Goal: Information Seeking & Learning: Find specific fact

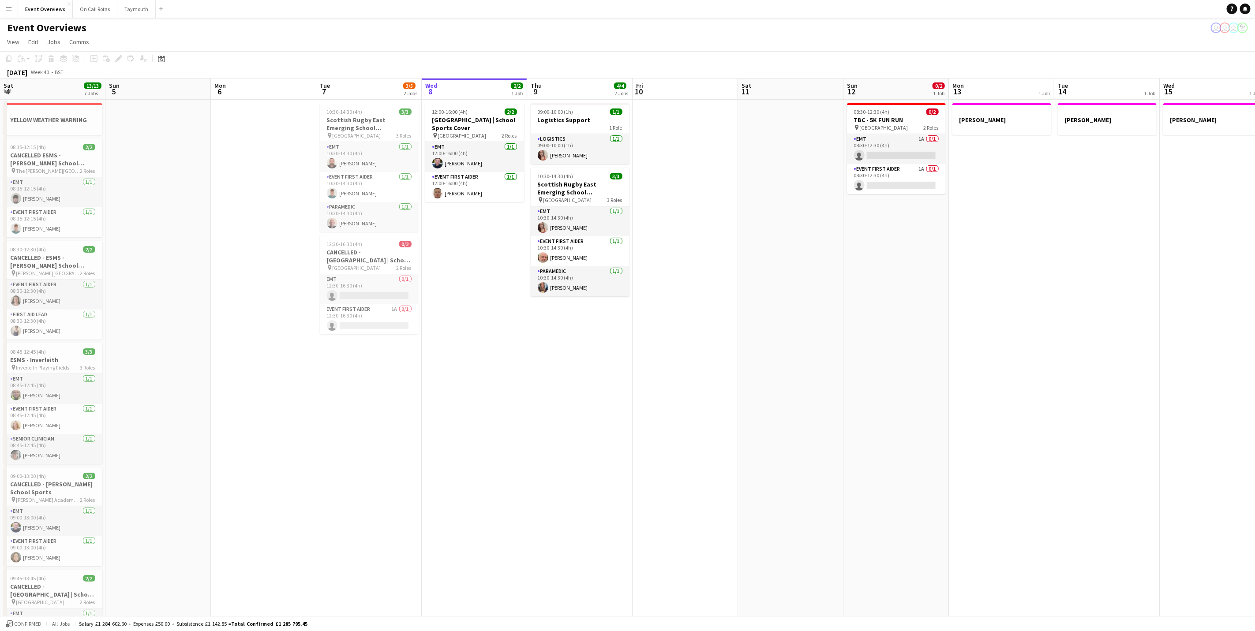
scroll to position [0, 183]
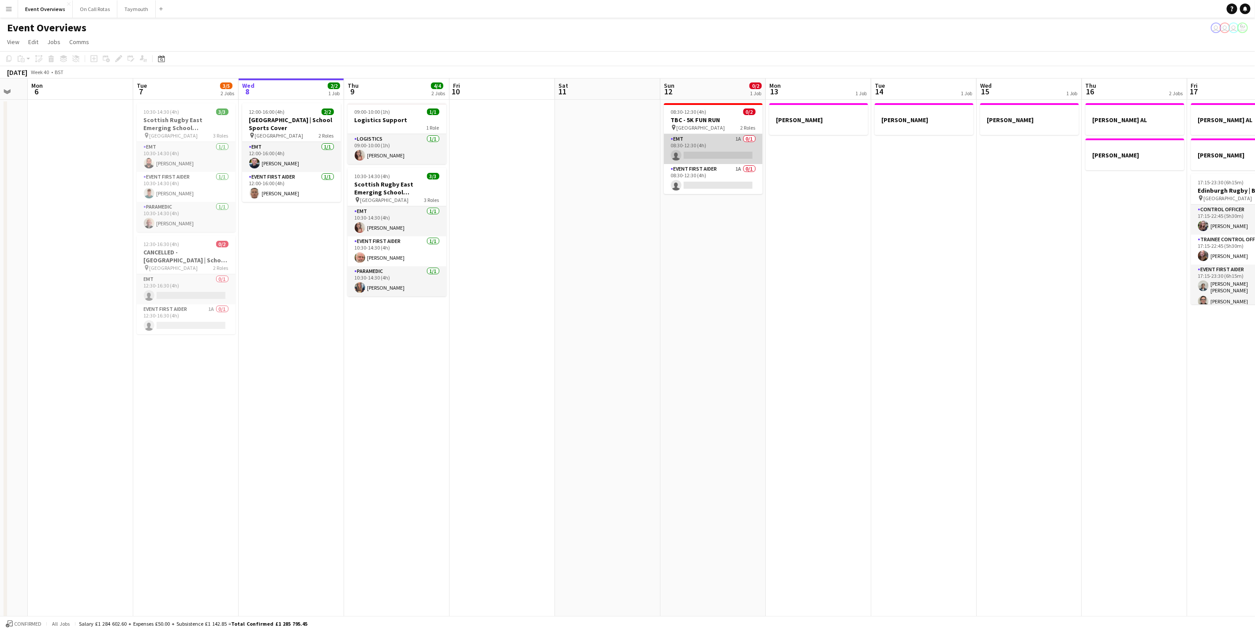
click at [722, 151] on app-card-role "EMT 1A 0/1 08:30-12:30 (4h) single-neutral-actions" at bounding box center [713, 149] width 99 height 30
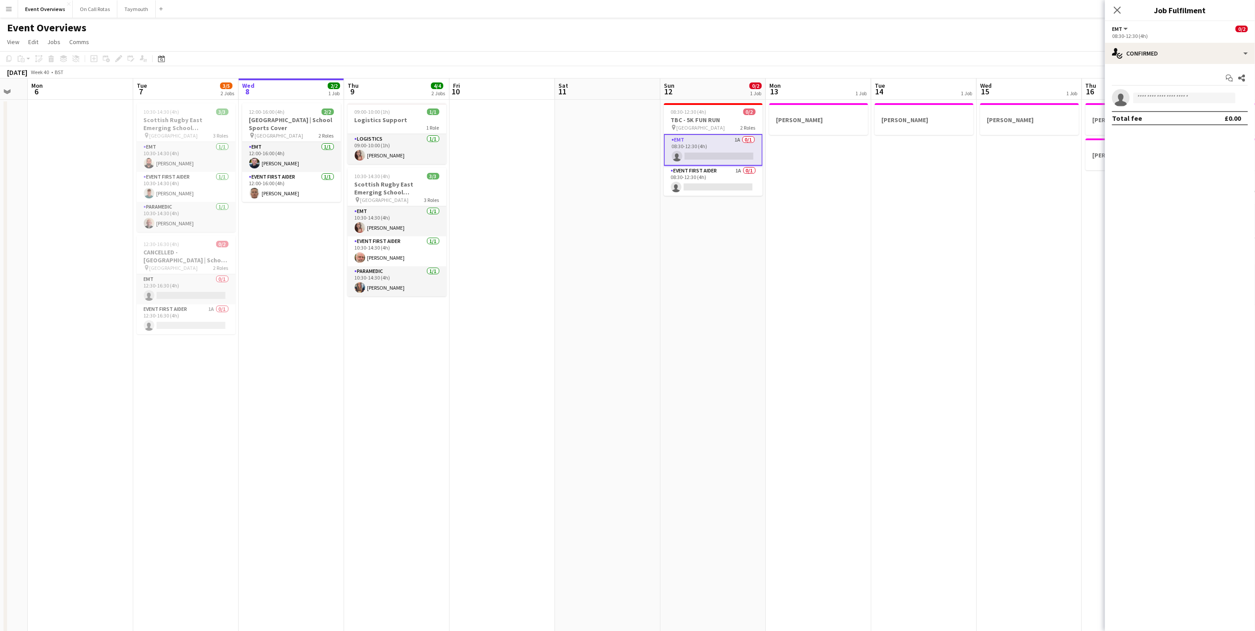
click at [560, 45] on app-page-menu "View Day view expanded Day view collapsed Month view Date picker Jump to [DATE]…" at bounding box center [627, 42] width 1255 height 17
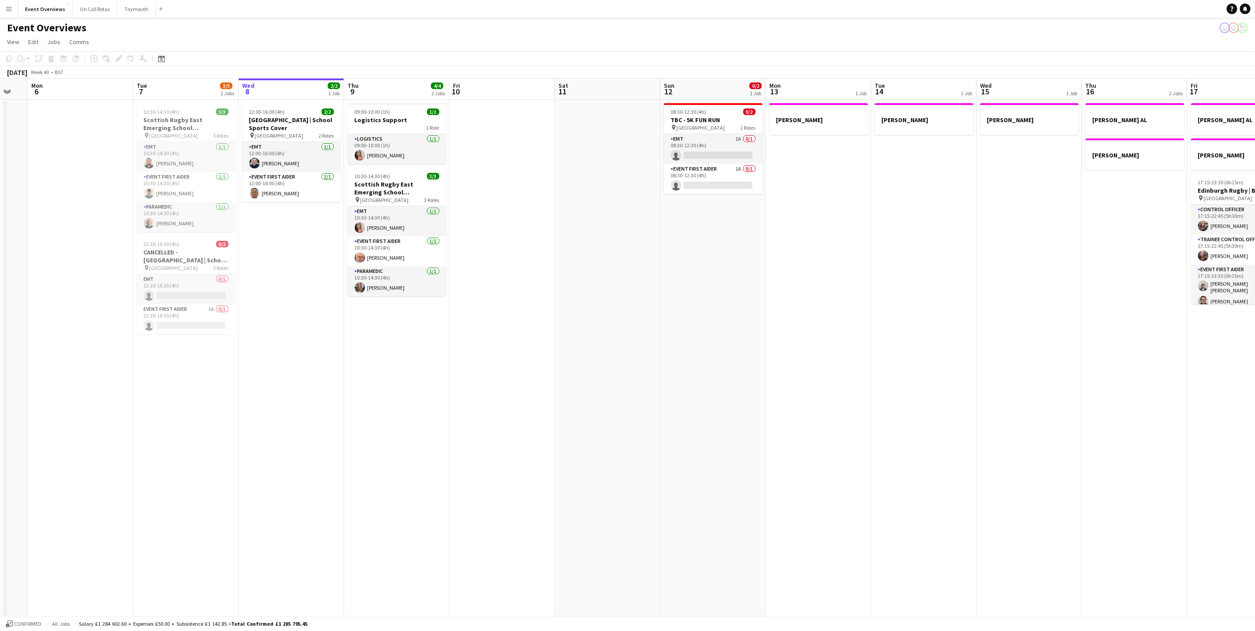
drag, startPoint x: 10, startPoint y: 6, endPoint x: 10, endPoint y: 15, distance: 8.8
click at [10, 6] on app-icon "Menu" at bounding box center [8, 8] width 7 height 7
click at [113, 46] on link "My Workforce" at bounding box center [133, 48] width 88 height 18
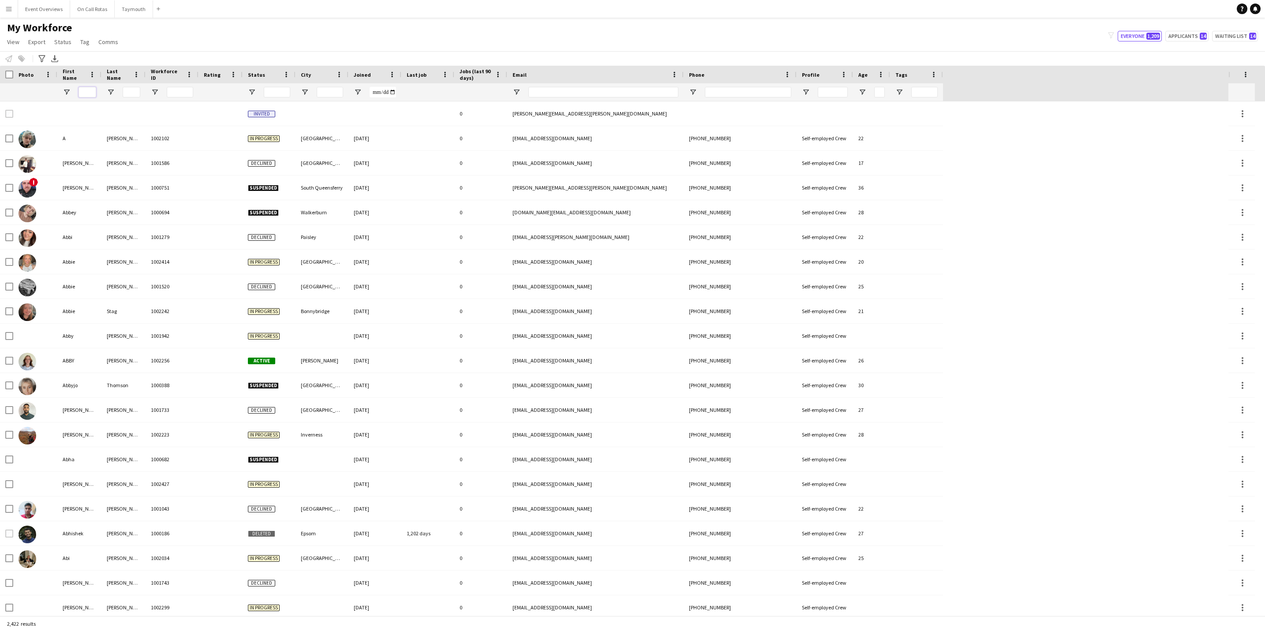
click at [92, 89] on input "First Name Filter Input" at bounding box center [87, 92] width 18 height 11
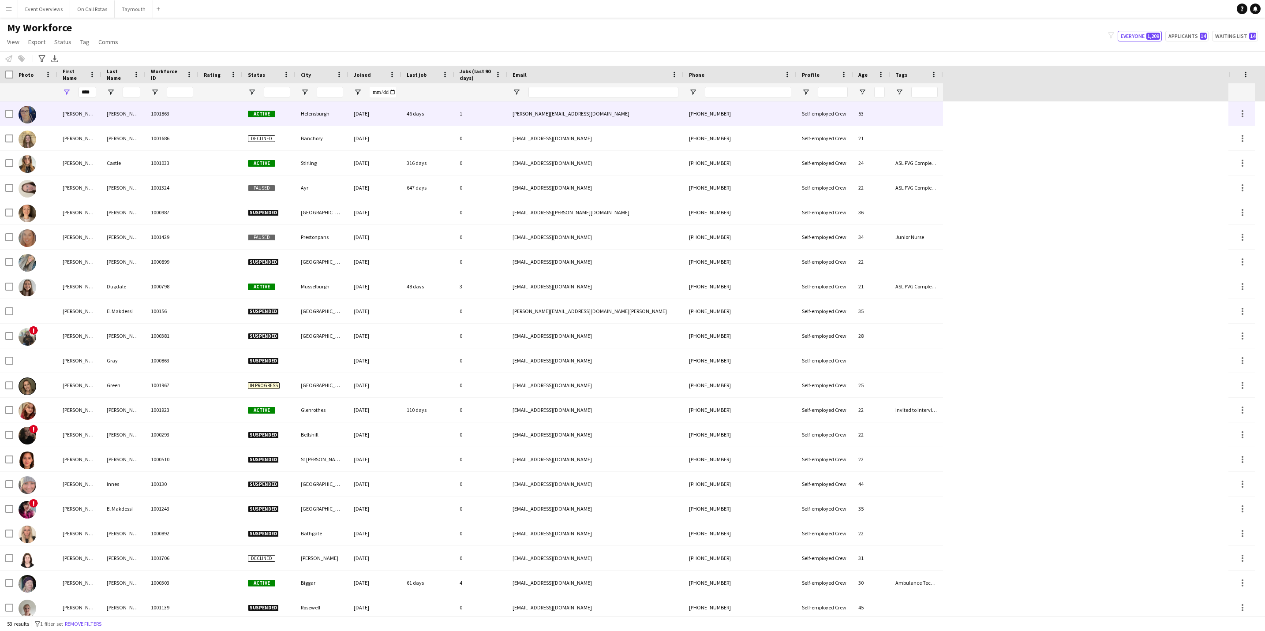
click at [95, 116] on div "[PERSON_NAME]" at bounding box center [79, 113] width 44 height 24
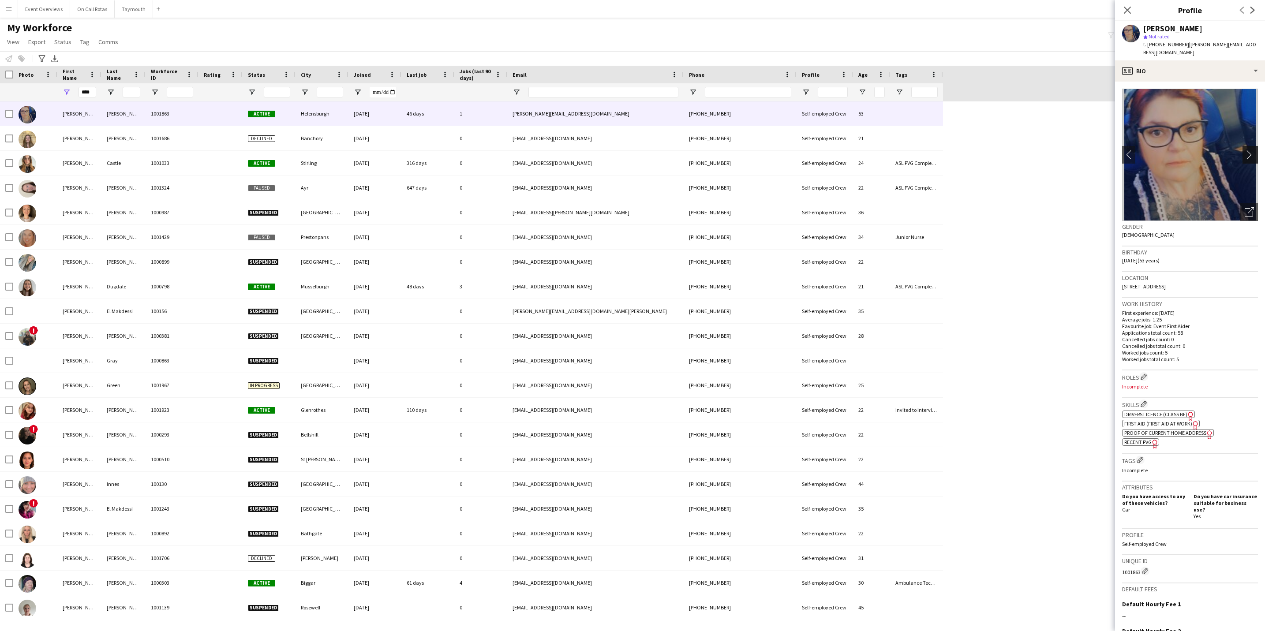
click at [1244, 150] on app-icon "chevron-right" at bounding box center [1251, 154] width 14 height 9
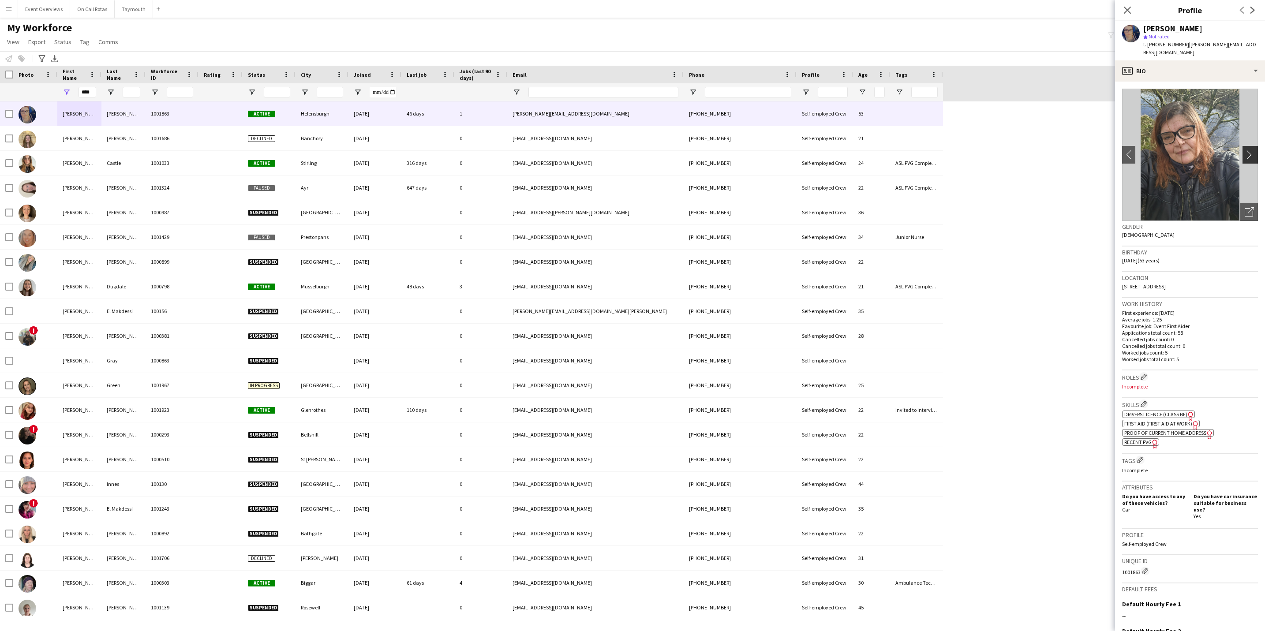
click at [1244, 150] on app-icon "chevron-right" at bounding box center [1251, 154] width 14 height 9
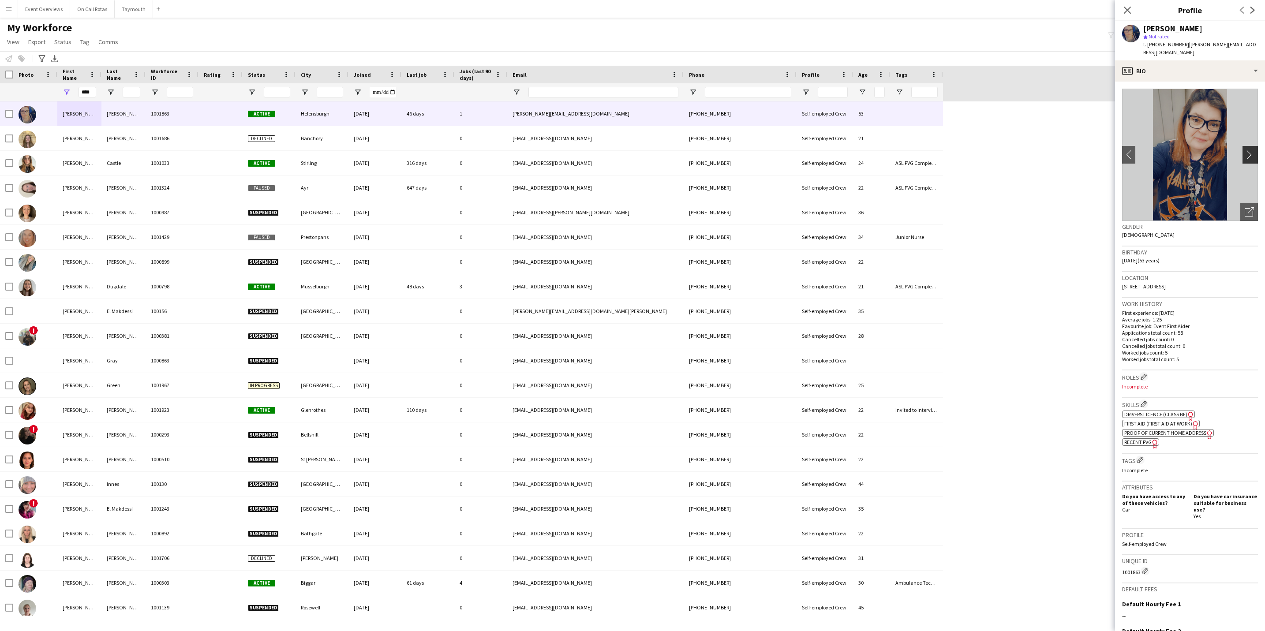
click at [1244, 150] on app-icon "chevron-right" at bounding box center [1251, 154] width 14 height 9
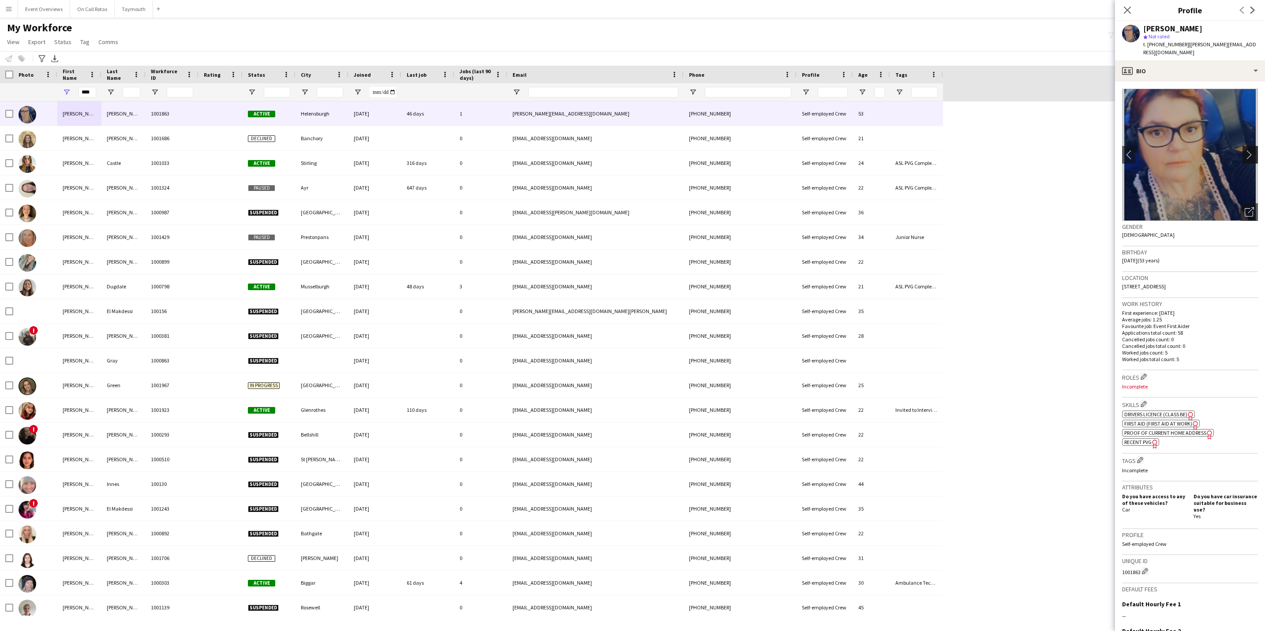
click at [1244, 150] on app-icon "chevron-right" at bounding box center [1251, 154] width 14 height 9
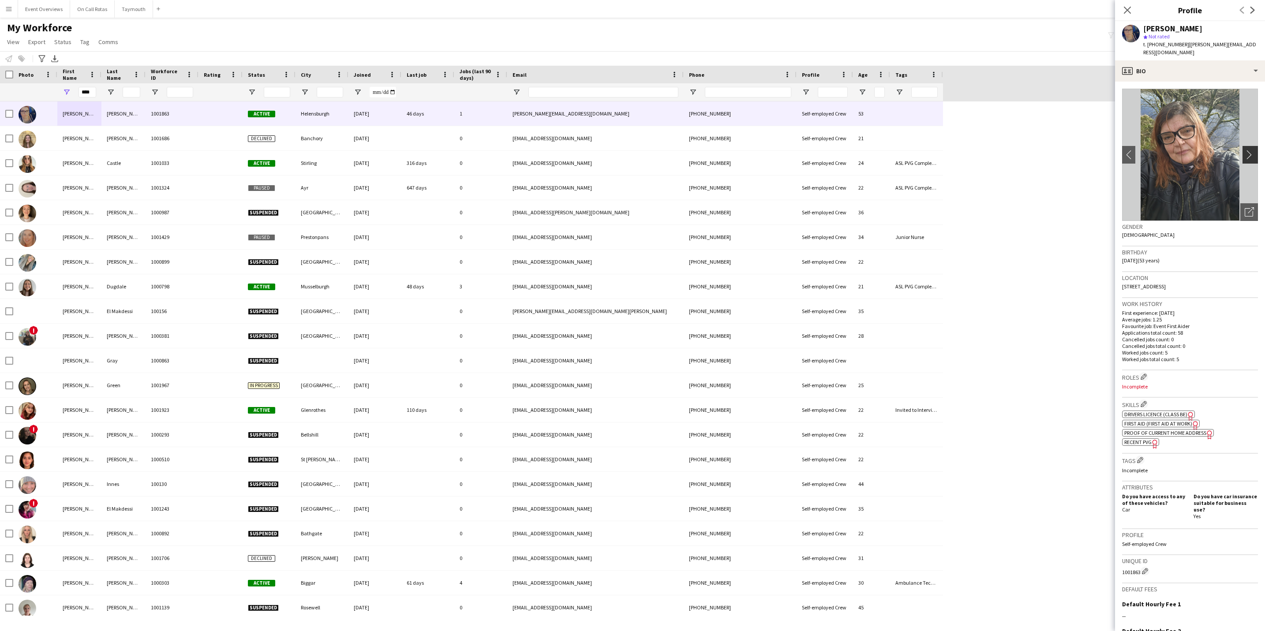
click at [1244, 150] on app-icon "chevron-right" at bounding box center [1251, 154] width 14 height 9
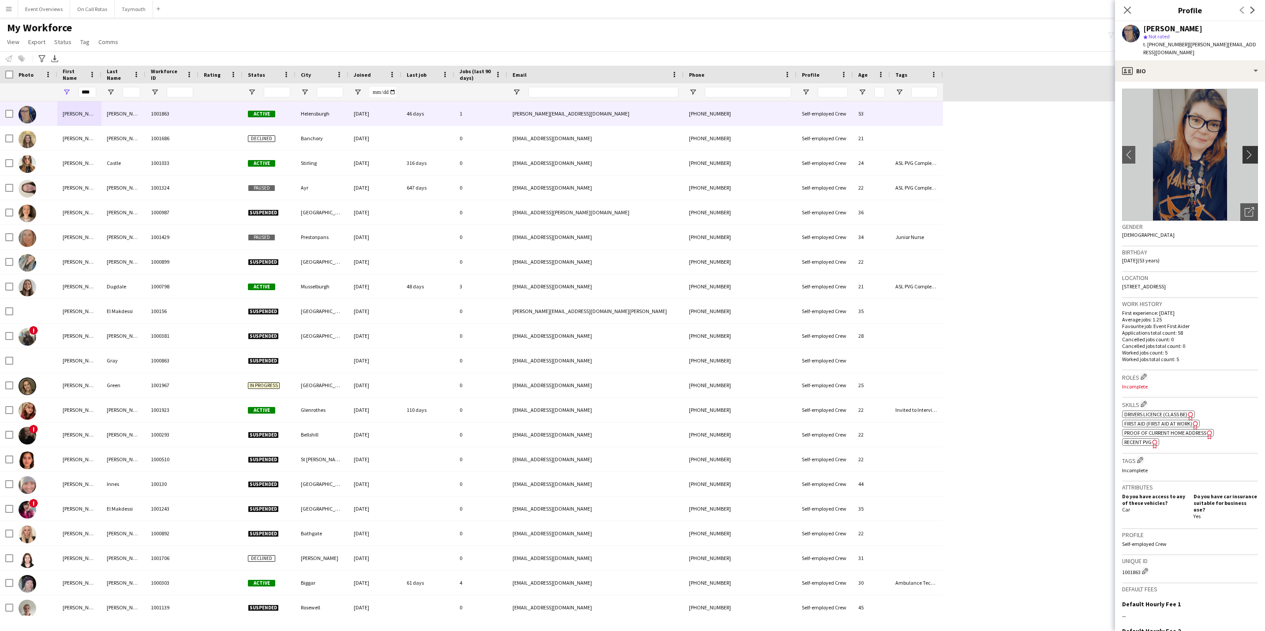
click at [1244, 151] on app-icon "chevron-right" at bounding box center [1251, 154] width 14 height 9
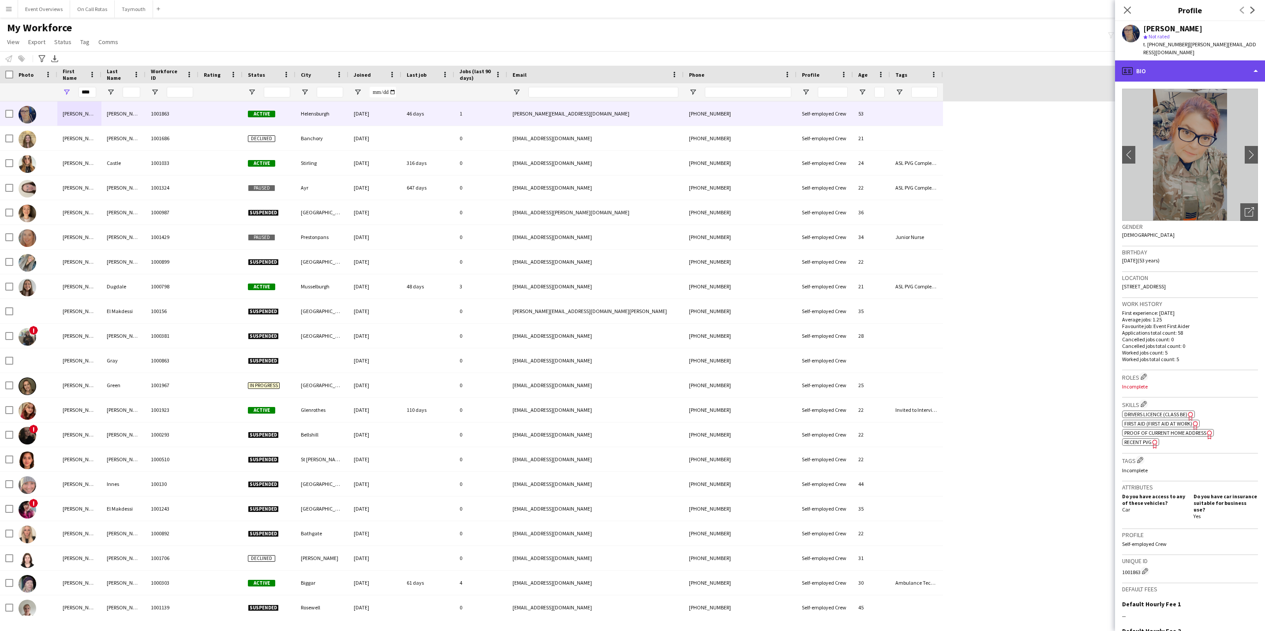
click at [1206, 60] on div "profile Bio" at bounding box center [1190, 70] width 150 height 21
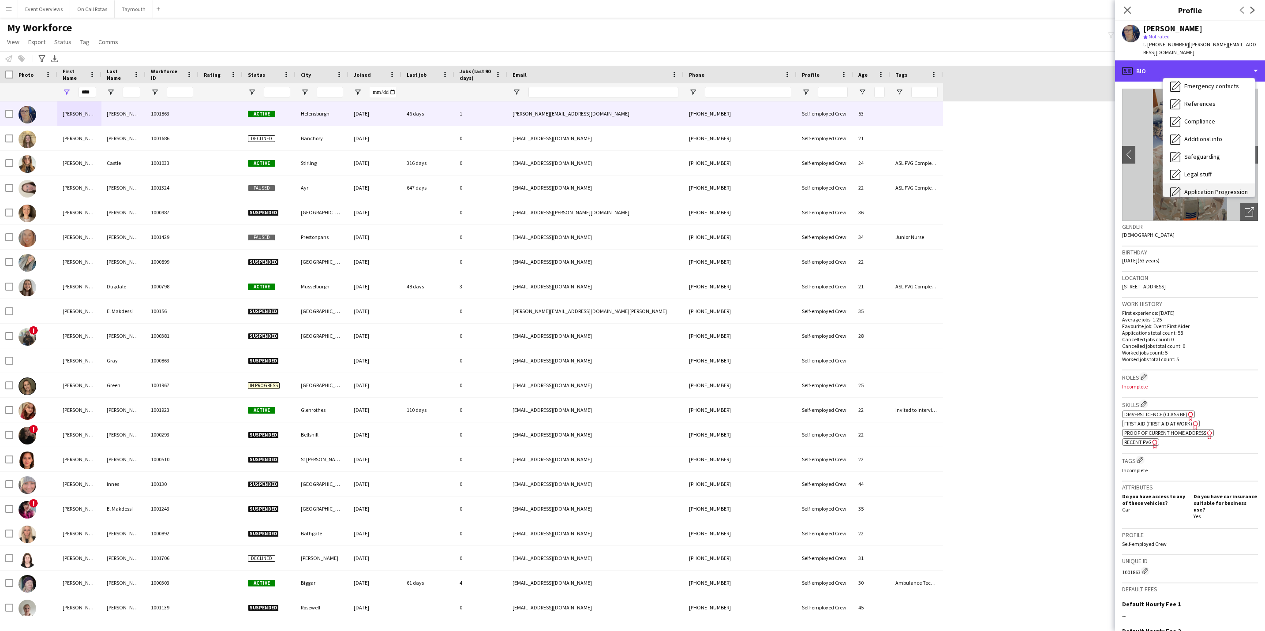
scroll to position [153, 0]
click at [1216, 176] on div "Calendar Calendar" at bounding box center [1209, 185] width 92 height 18
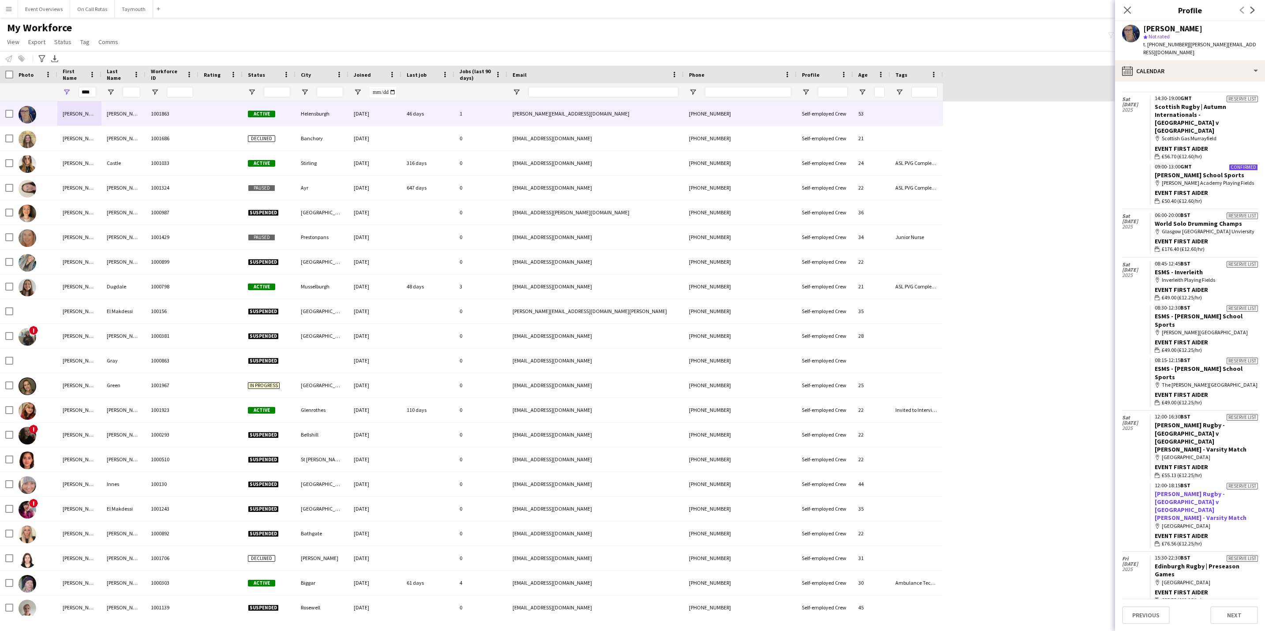
scroll to position [1671, 0]
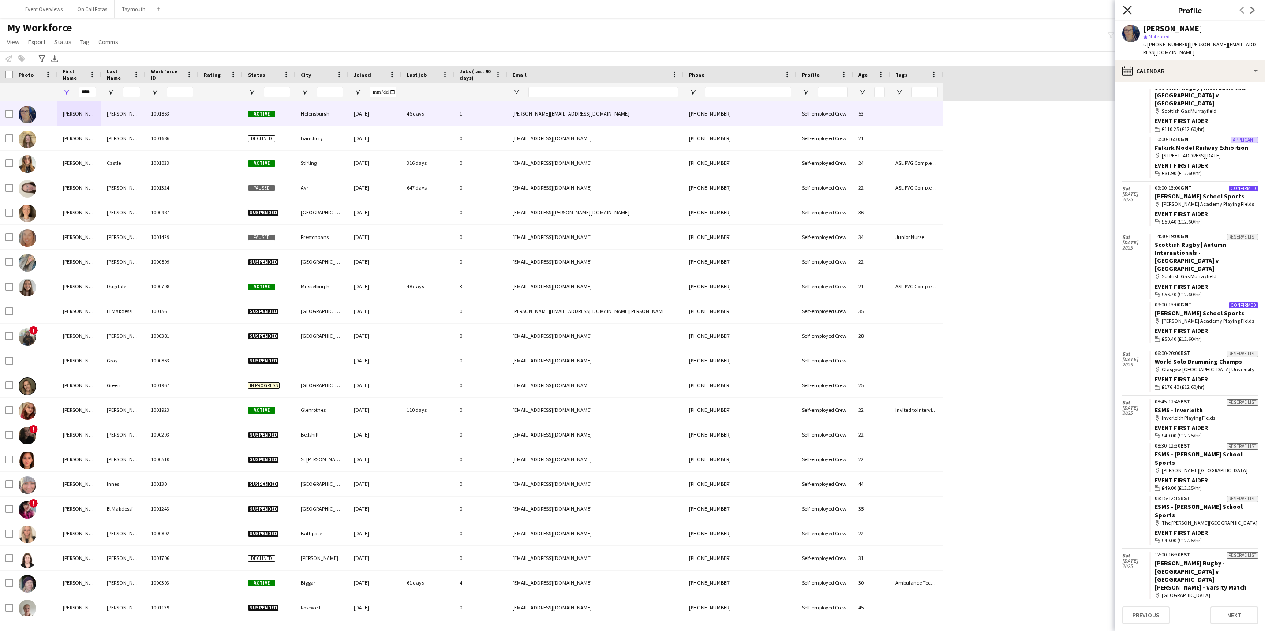
click at [1125, 9] on icon at bounding box center [1127, 10] width 8 height 8
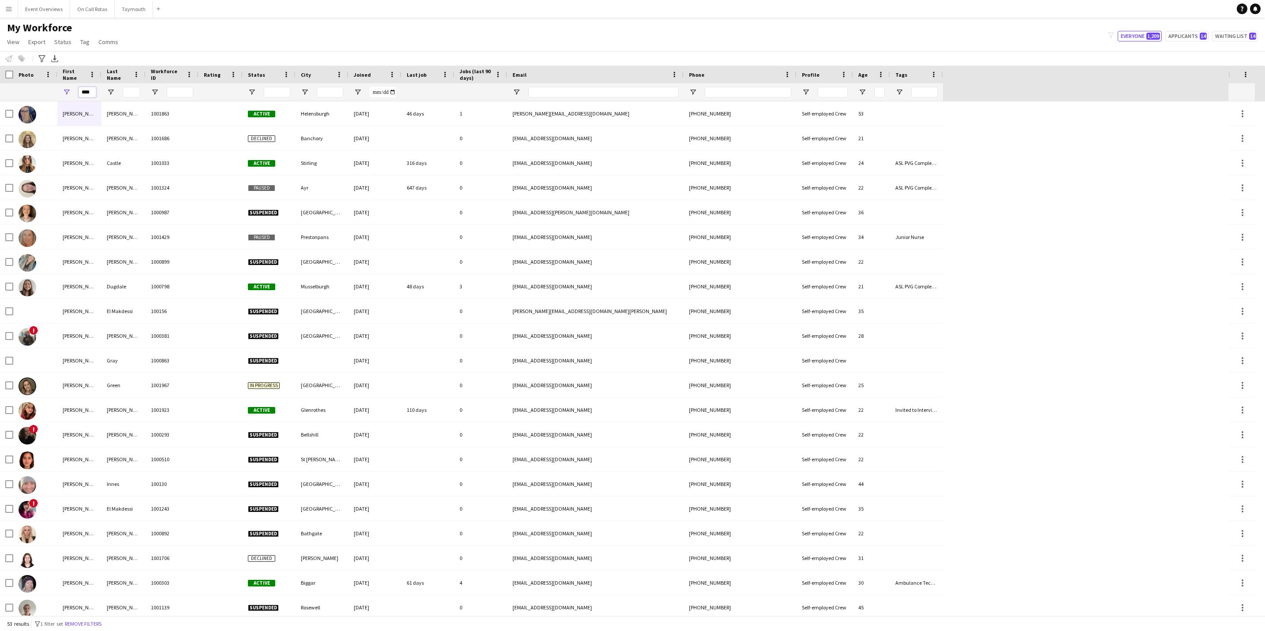
click at [90, 97] on input "****" at bounding box center [87, 92] width 18 height 11
type input "*"
